Goal: Register for event/course

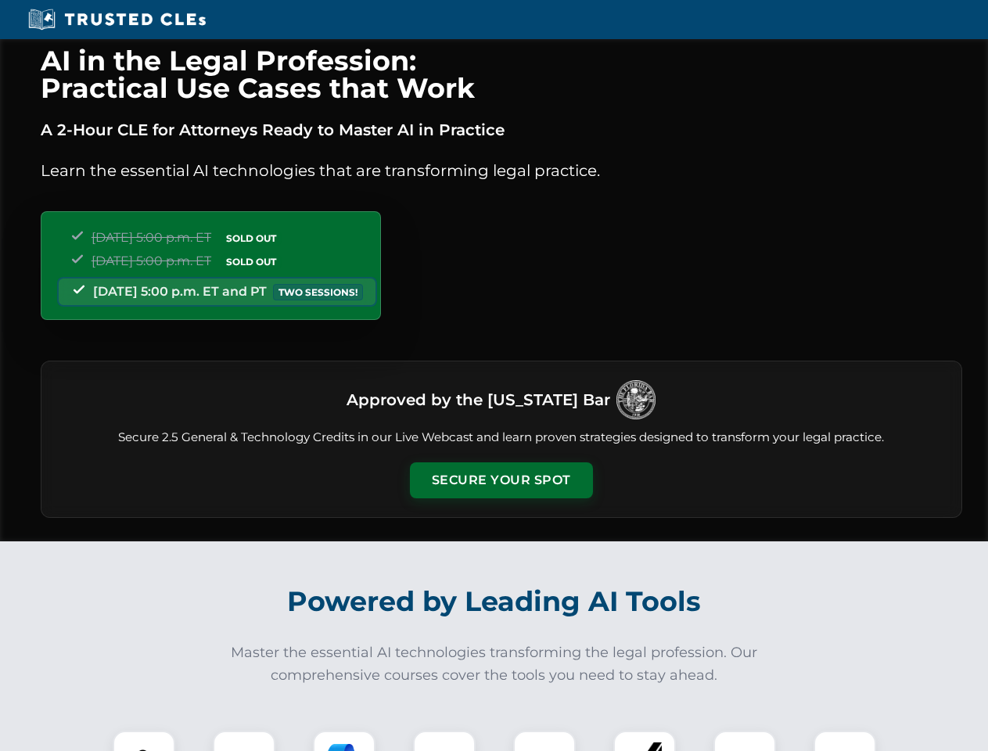
click at [501, 480] on button "Secure Your Spot" at bounding box center [501, 480] width 183 height 36
click at [144, 741] on img at bounding box center [143, 761] width 45 height 45
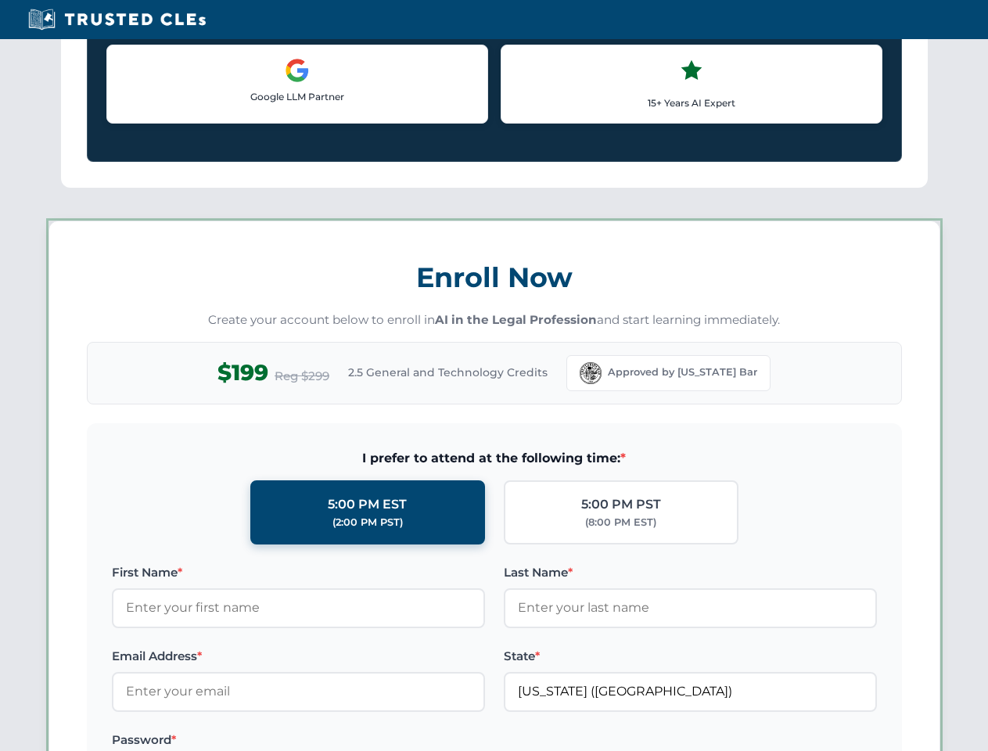
click at [344, 741] on label "Password *" at bounding box center [298, 740] width 373 height 19
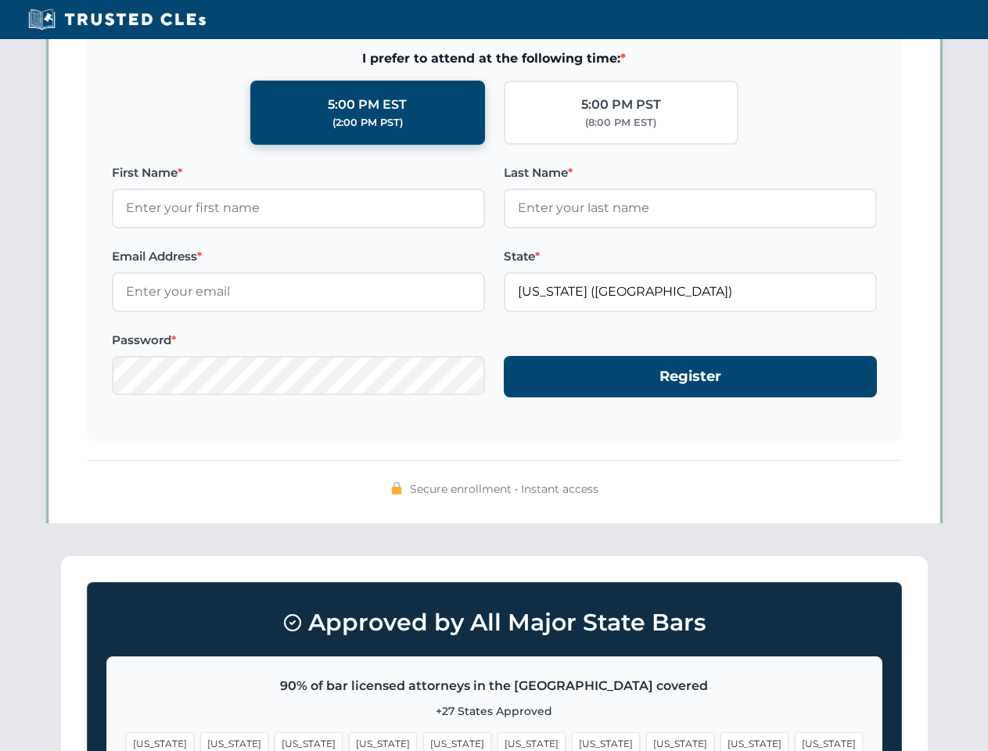
click at [721, 741] on span "[US_STATE]" at bounding box center [755, 743] width 68 height 23
